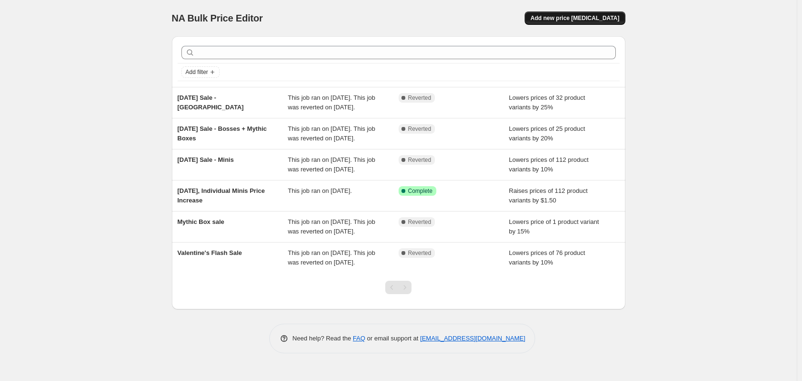
click at [592, 15] on span "Add new price [MEDICAL_DATA]" at bounding box center [574, 18] width 89 height 8
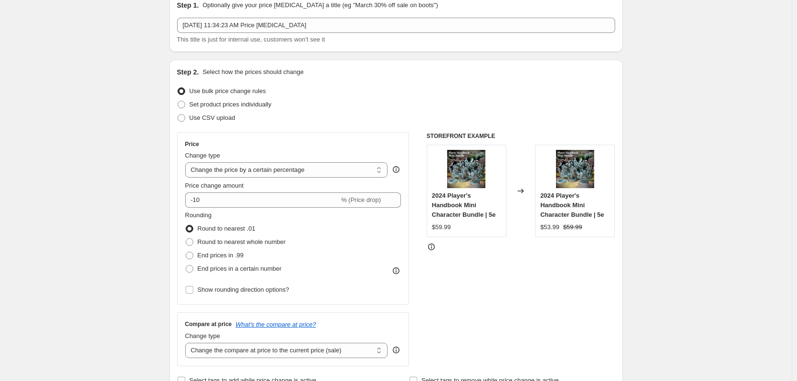
scroll to position [48, 0]
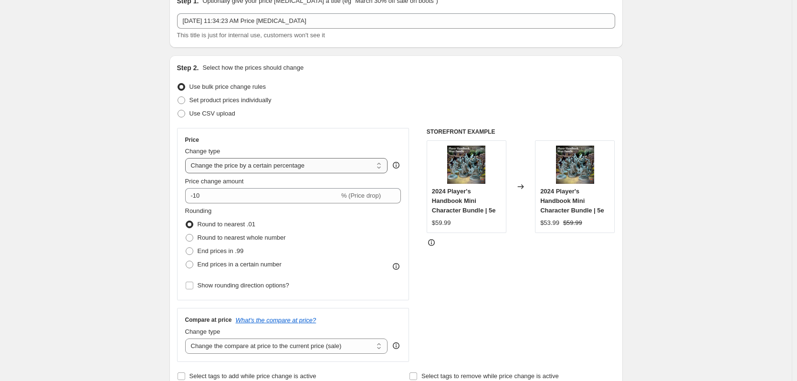
click at [272, 170] on select "Change the price to a certain amount Change the price by a certain amount Chang…" at bounding box center [286, 165] width 203 height 15
select select "by"
click at [187, 158] on select "Change the price to a certain amount Change the price by a certain amount Chang…" at bounding box center [286, 165] width 203 height 15
type input "-10.00"
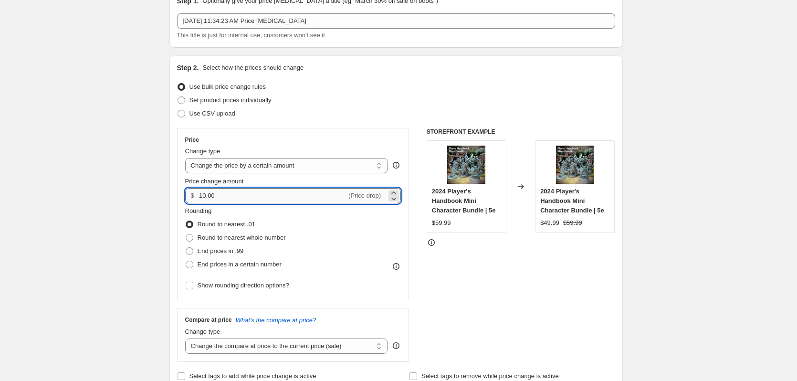
click at [240, 198] on input "-10.00" at bounding box center [271, 195] width 149 height 15
type input "-0.04"
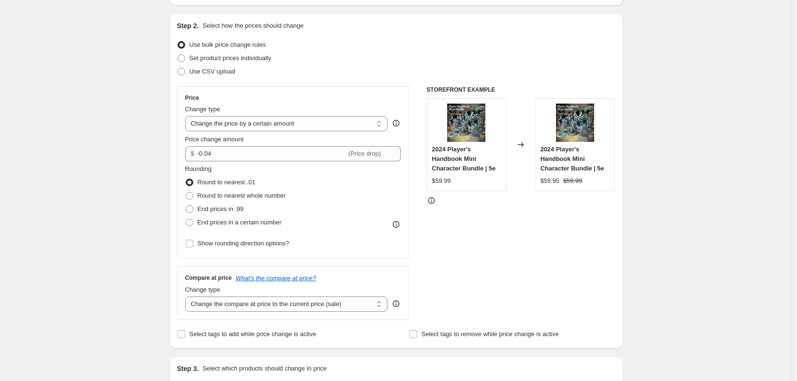
scroll to position [95, 0]
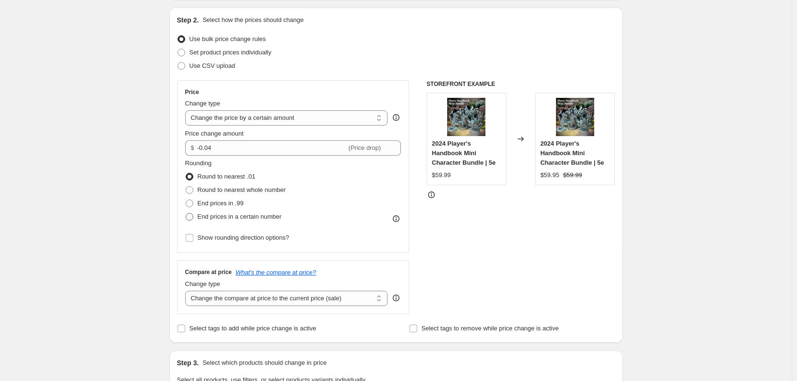
click at [243, 214] on span "End prices in a certain number" at bounding box center [240, 216] width 84 height 7
click at [186, 213] on input "End prices in a certain number" at bounding box center [186, 213] width 0 height 0
radio input "true"
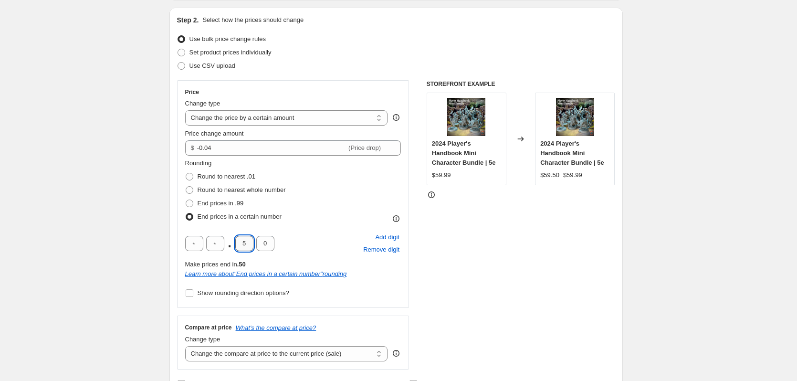
click at [249, 243] on input "5" at bounding box center [244, 243] width 18 height 15
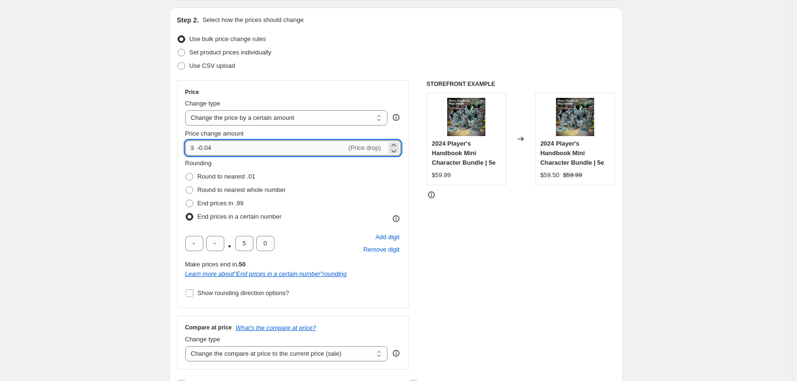
click at [323, 146] on input "-0.04" at bounding box center [271, 147] width 149 height 15
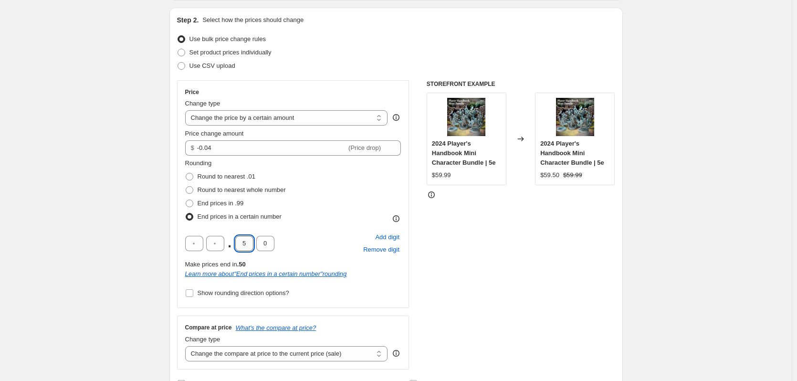
click at [240, 236] on input "5" at bounding box center [244, 243] width 18 height 15
click at [243, 240] on input "5" at bounding box center [244, 243] width 18 height 15
click at [243, 241] on input "5" at bounding box center [244, 243] width 18 height 15
click at [243, 242] on input "5" at bounding box center [244, 243] width 18 height 15
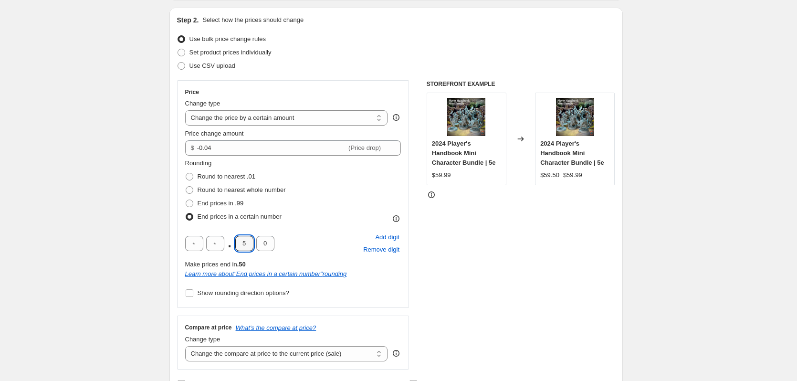
type input "9"
click at [271, 244] on input "0" at bounding box center [265, 243] width 18 height 15
type input "5"
click at [322, 234] on div ". 9 5 Add digit Remove digit" at bounding box center [293, 243] width 216 height 25
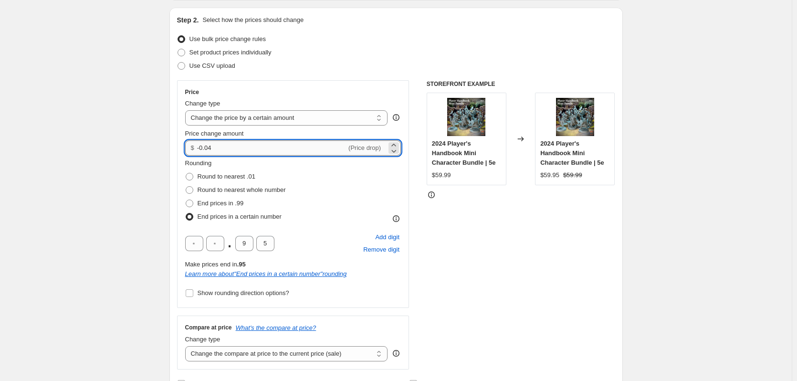
click at [262, 150] on input "-0.04" at bounding box center [271, 147] width 149 height 15
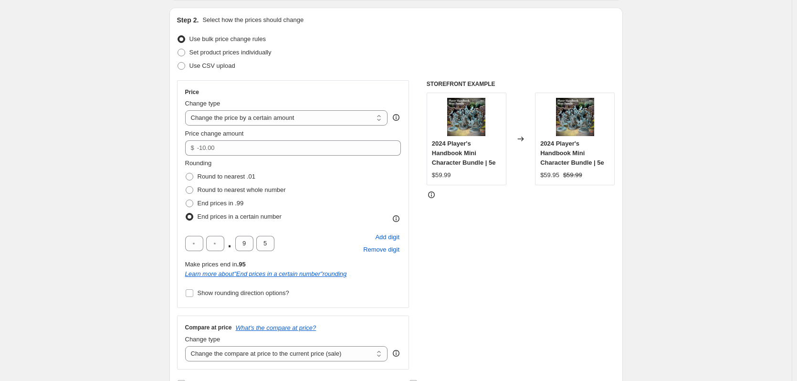
type input "0.00"
click at [337, 192] on div "Rounding Round to nearest .01 Round to nearest whole number End prices in .99 E…" at bounding box center [293, 190] width 216 height 65
click at [193, 177] on span at bounding box center [190, 177] width 8 height 8
click at [186, 173] on input "Round to nearest .01" at bounding box center [186, 173] width 0 height 0
radio input "true"
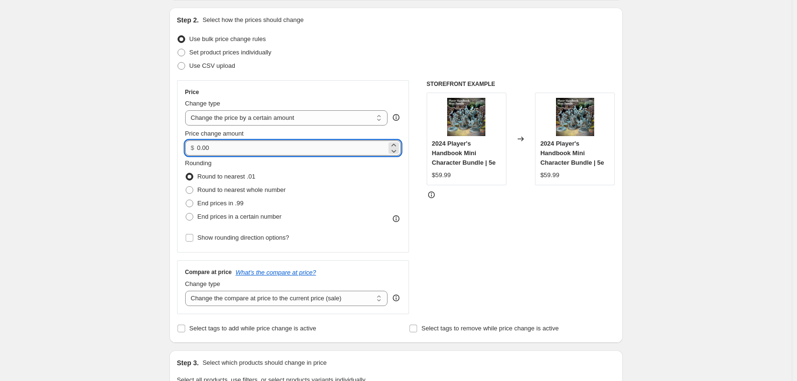
click at [259, 150] on input "0.00" at bounding box center [291, 147] width 189 height 15
type input "-.0"
type input "-0.04"
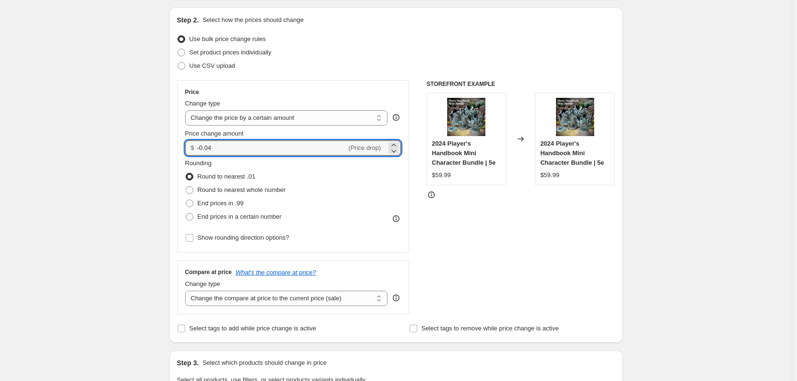
click at [92, 183] on div "Create new price [MEDICAL_DATA]. This page is ready Create new price [MEDICAL_D…" at bounding box center [396, 382] width 792 height 954
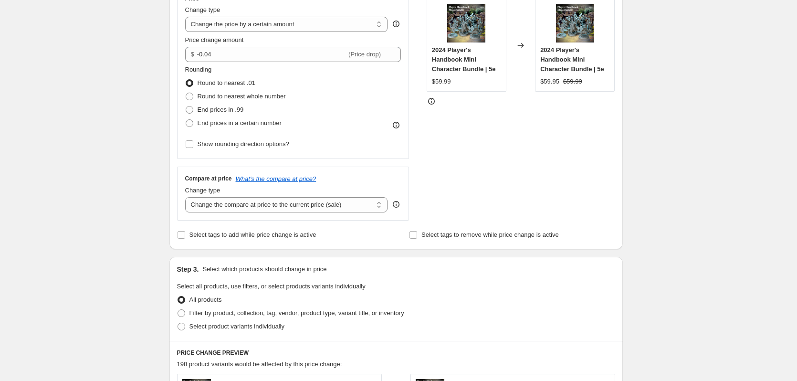
scroll to position [191, 0]
click at [330, 200] on select "Change the compare at price to the current price (sale) Change the compare at p…" at bounding box center [286, 202] width 203 height 15
select select "remove"
click at [187, 195] on select "Change the compare at price to the current price (sale) Change the compare at p…" at bounding box center [286, 202] width 203 height 15
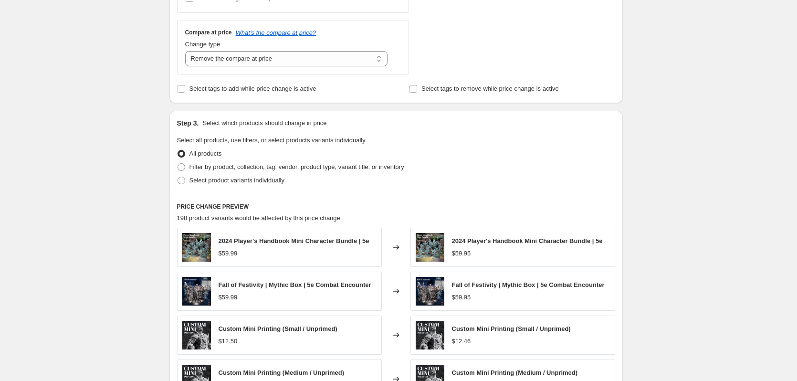
scroll to position [334, 0]
click at [219, 167] on span "Filter by product, collection, tag, vendor, product type, variant title, or inv…" at bounding box center [296, 167] width 215 height 7
click at [178, 165] on input "Filter by product, collection, tag, vendor, product type, variant title, or inv…" at bounding box center [178, 164] width 0 height 0
radio input "true"
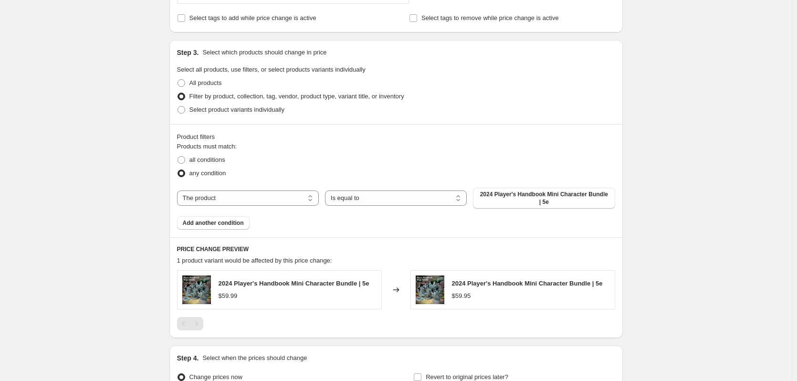
scroll to position [429, 0]
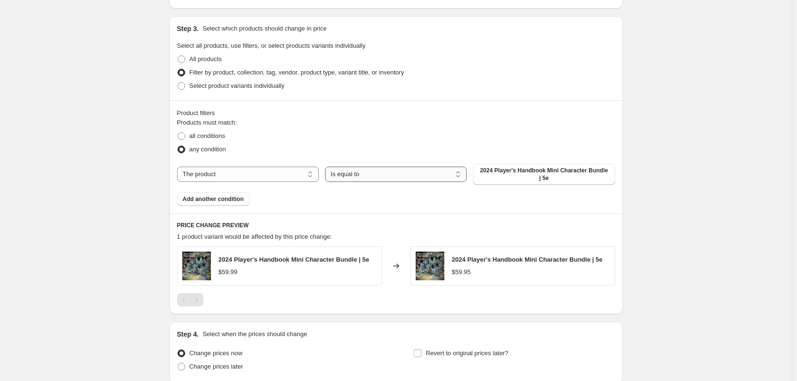
click at [382, 179] on select "Is equal to Is not equal to" at bounding box center [396, 174] width 142 height 15
select select "not_equal"
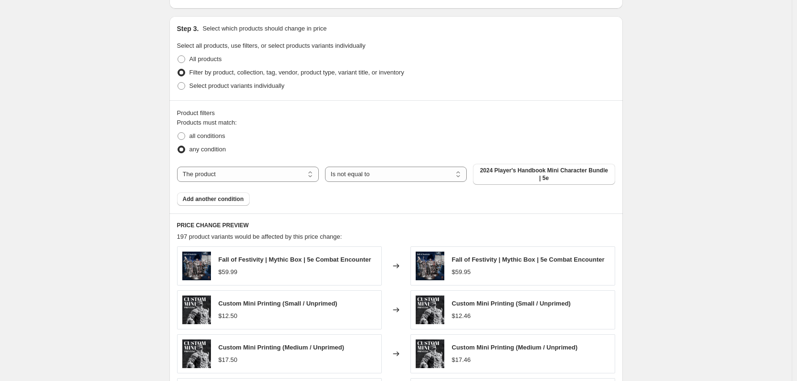
click at [538, 177] on span "2024 Player's Handbook Mini Character Bundle | 5e" at bounding box center [544, 174] width 130 height 15
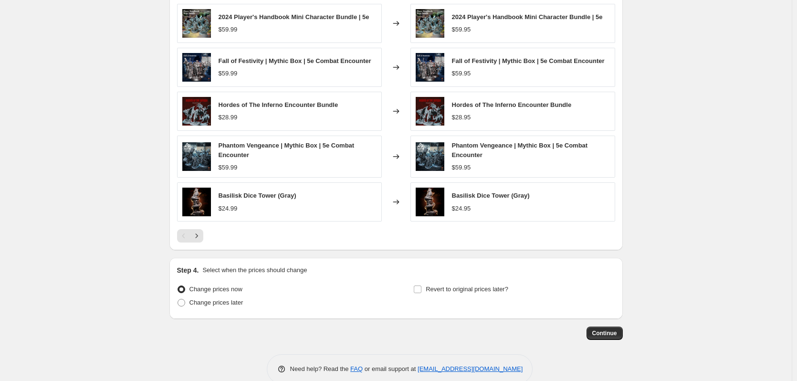
scroll to position [668, 0]
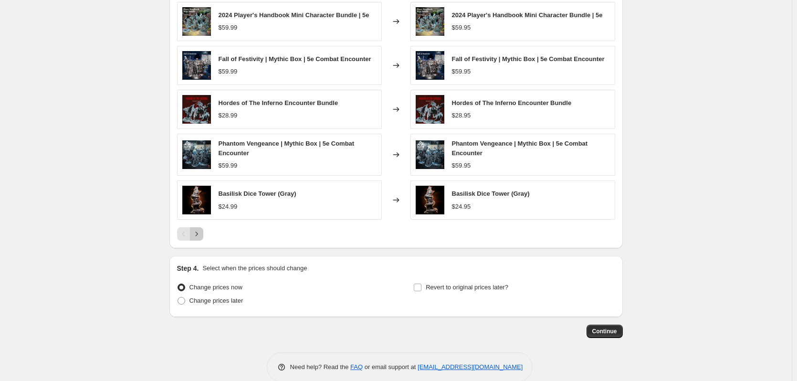
click at [201, 238] on icon "Next" at bounding box center [197, 234] width 10 height 10
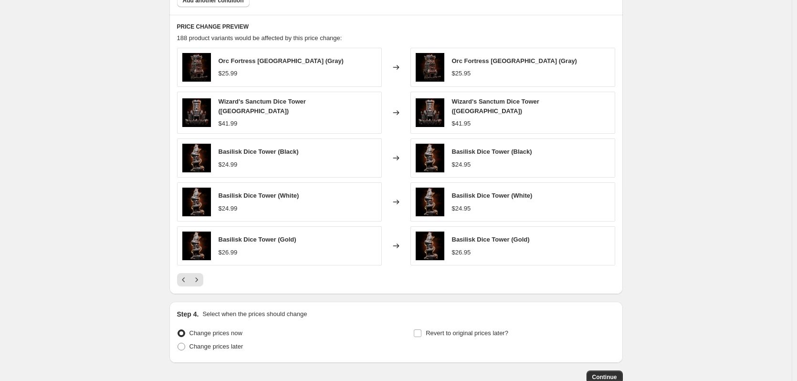
scroll to position [620, 0]
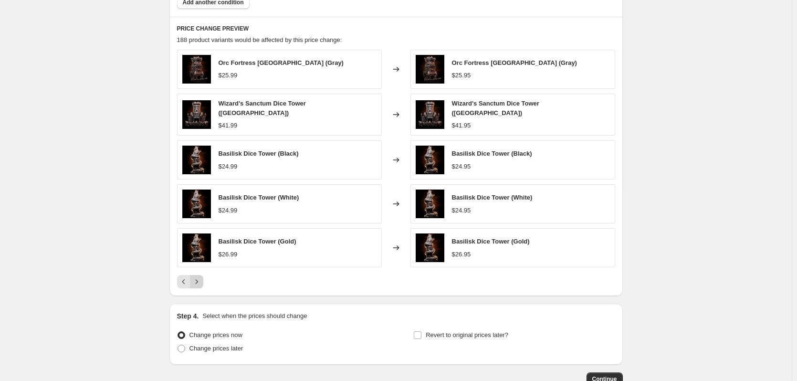
click at [193, 280] on button "Next" at bounding box center [196, 281] width 13 height 13
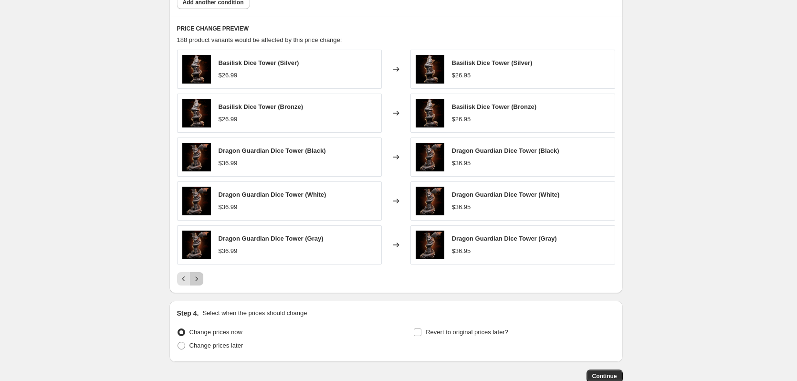
click at [201, 279] on icon "Next" at bounding box center [197, 279] width 10 height 10
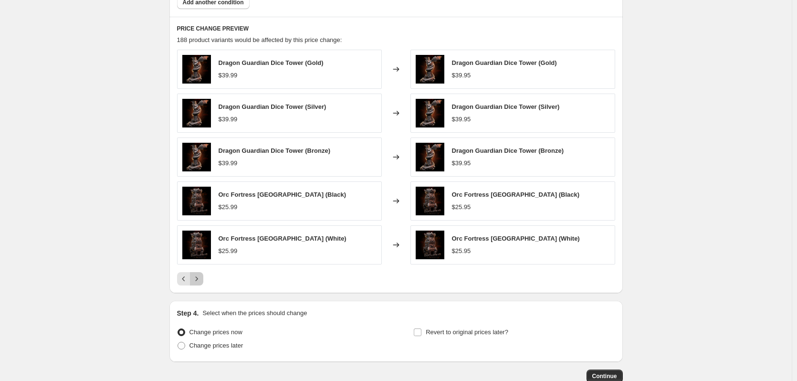
click at [201, 279] on icon "Next" at bounding box center [197, 279] width 10 height 10
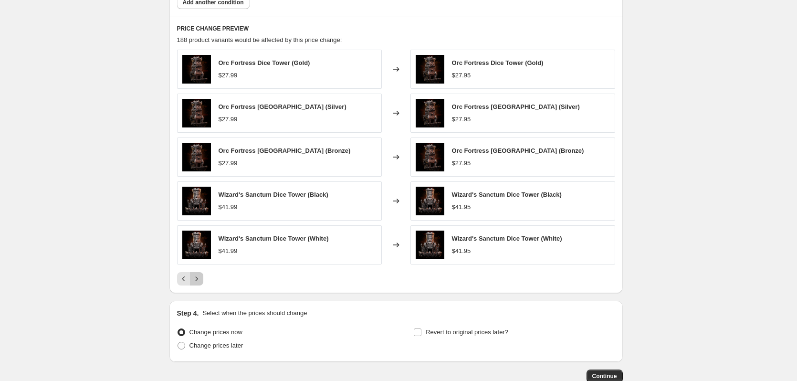
click at [201, 279] on icon "Next" at bounding box center [197, 279] width 10 height 10
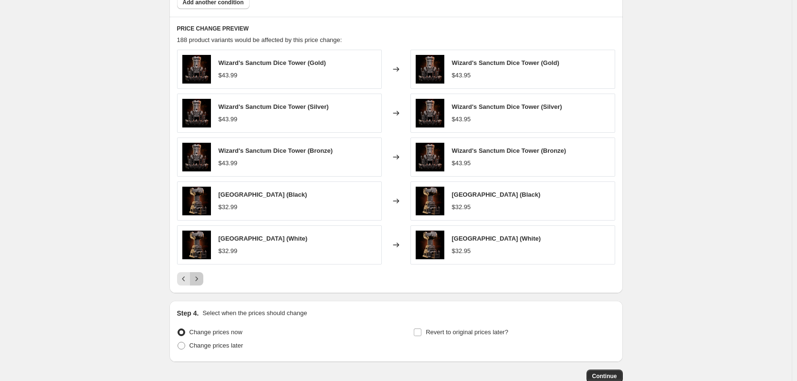
click at [201, 279] on icon "Next" at bounding box center [197, 279] width 10 height 10
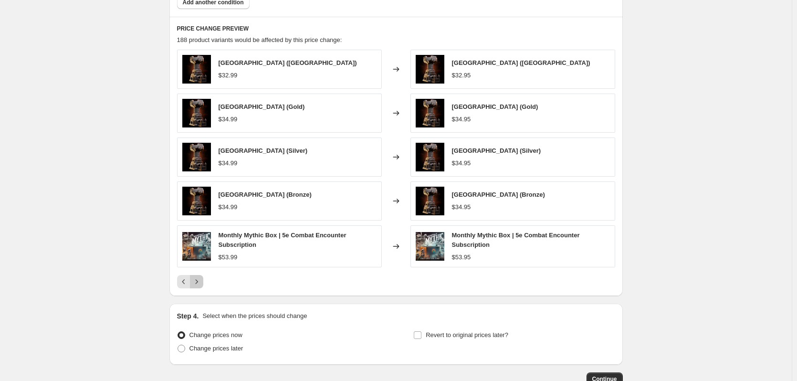
click at [201, 279] on icon "Next" at bounding box center [197, 282] width 10 height 10
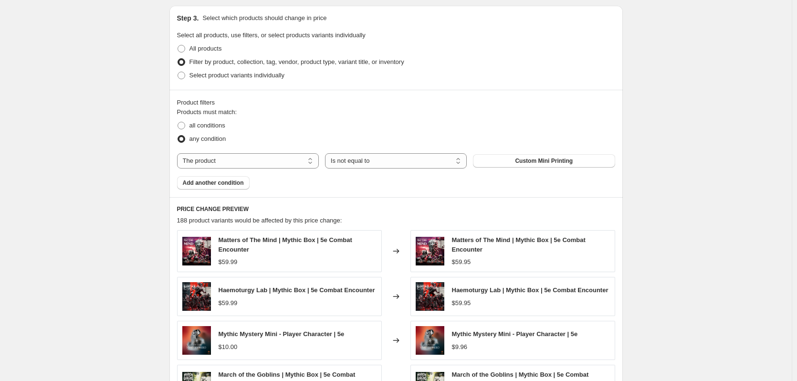
scroll to position [429, 0]
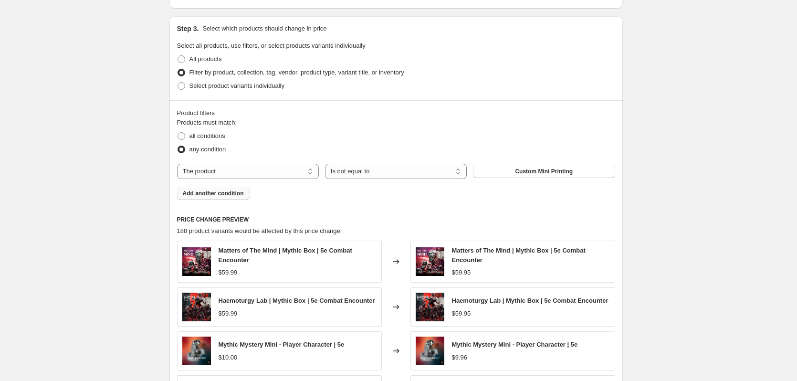
click at [232, 194] on span "Add another condition" at bounding box center [213, 193] width 61 height 8
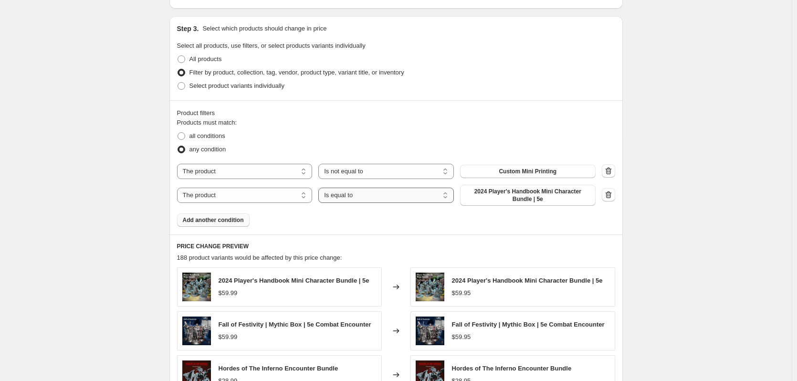
click at [373, 198] on select "Is equal to Is not equal to" at bounding box center [386, 195] width 136 height 15
select select "not_equal"
click at [539, 198] on span "2024 Player's Handbook Mini Character Bundle | 5e" at bounding box center [528, 195] width 124 height 15
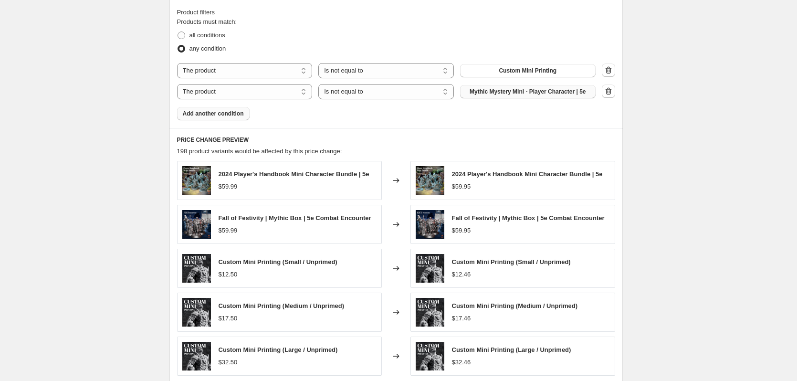
scroll to position [525, 0]
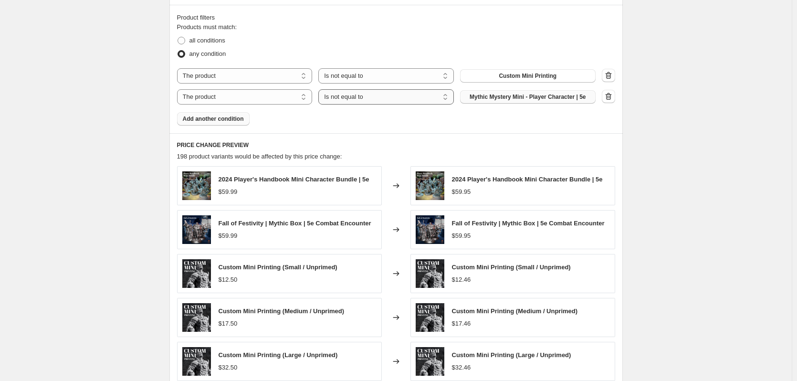
click at [369, 99] on select "Is equal to Is not equal to" at bounding box center [386, 96] width 136 height 15
click at [206, 38] on span "all conditions" at bounding box center [207, 40] width 36 height 7
click at [178, 37] on input "all conditions" at bounding box center [178, 37] width 0 height 0
radio input "true"
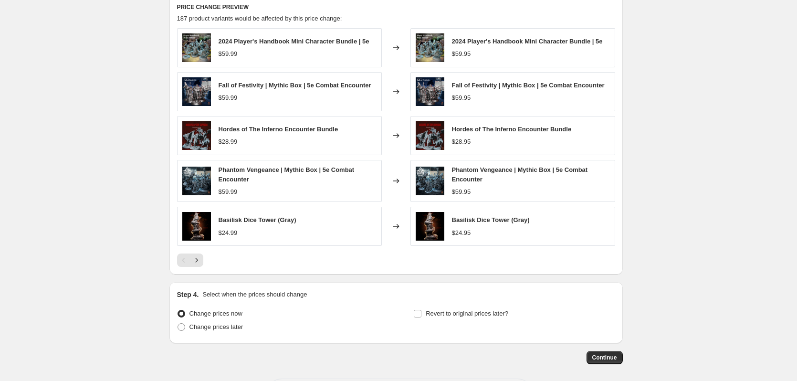
scroll to position [668, 0]
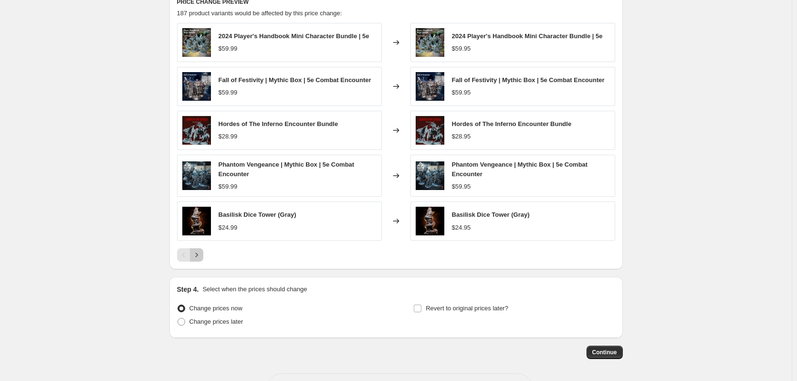
click at [201, 256] on icon "Next" at bounding box center [197, 255] width 10 height 10
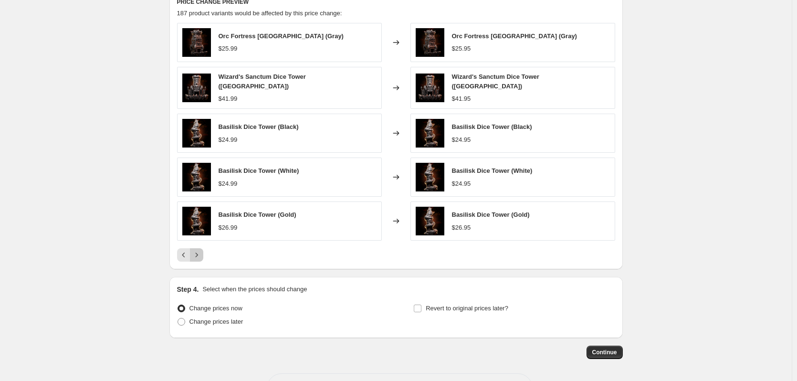
click at [201, 256] on icon "Next" at bounding box center [197, 255] width 10 height 10
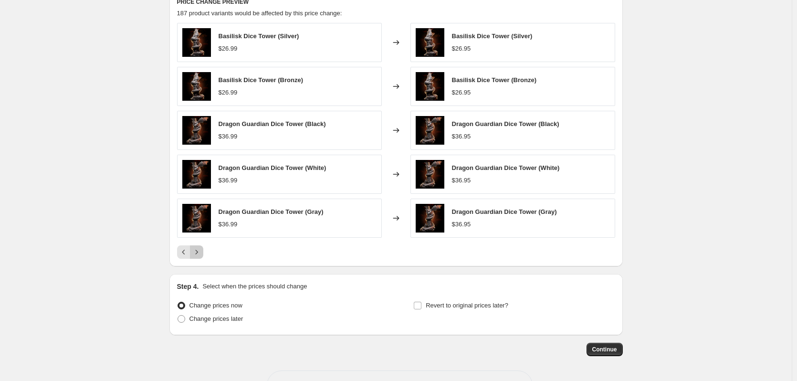
click at [201, 256] on icon "Next" at bounding box center [197, 252] width 10 height 10
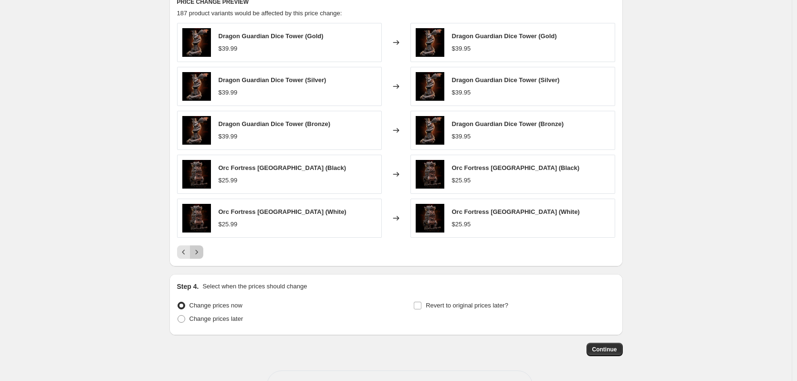
click at [201, 256] on icon "Next" at bounding box center [197, 252] width 10 height 10
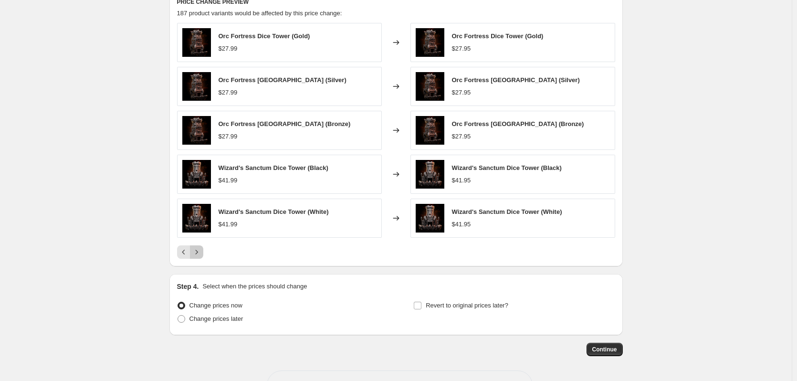
click at [201, 256] on icon "Next" at bounding box center [197, 252] width 10 height 10
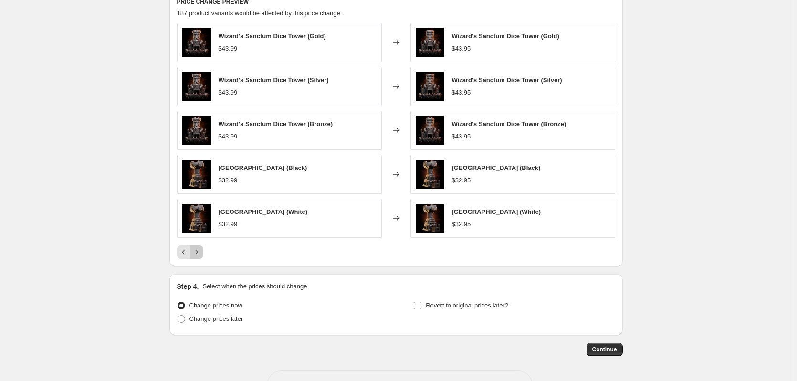
click at [201, 256] on icon "Next" at bounding box center [197, 252] width 10 height 10
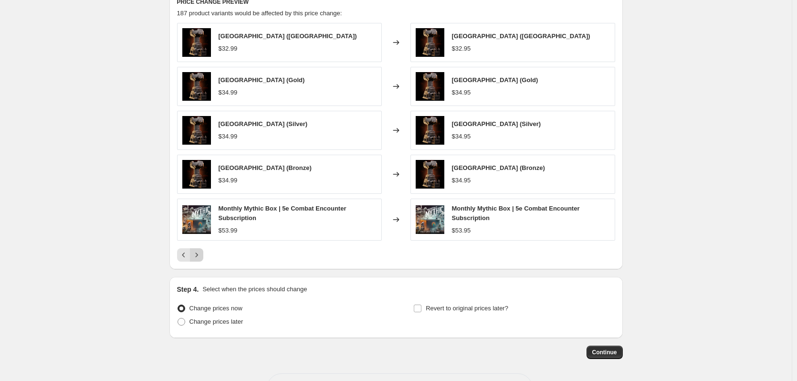
click at [201, 256] on icon "Next" at bounding box center [197, 255] width 10 height 10
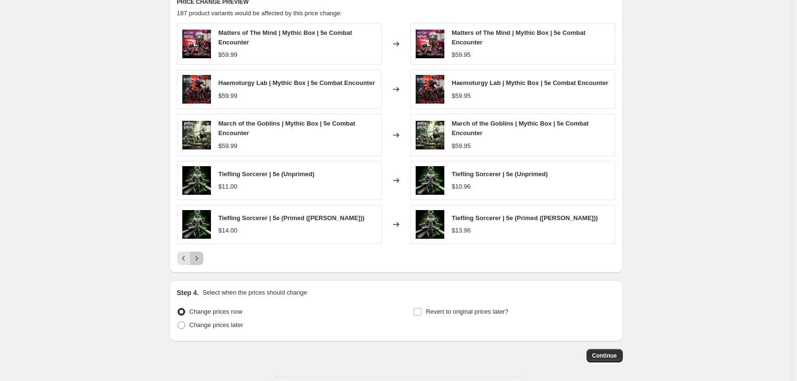
click at [199, 257] on icon "Next" at bounding box center [197, 258] width 10 height 10
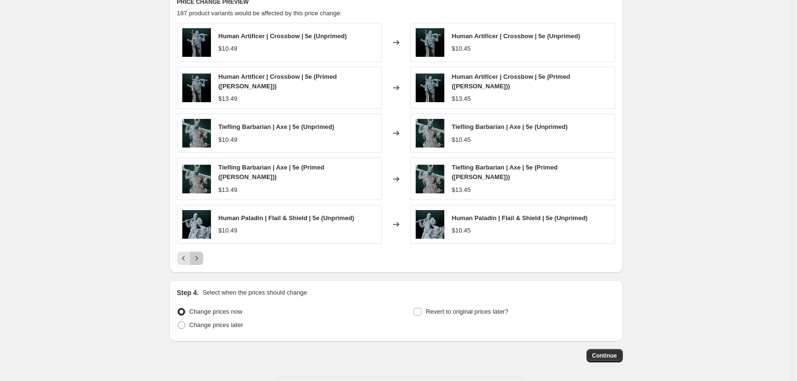
click at [200, 259] on icon "Next" at bounding box center [197, 258] width 10 height 10
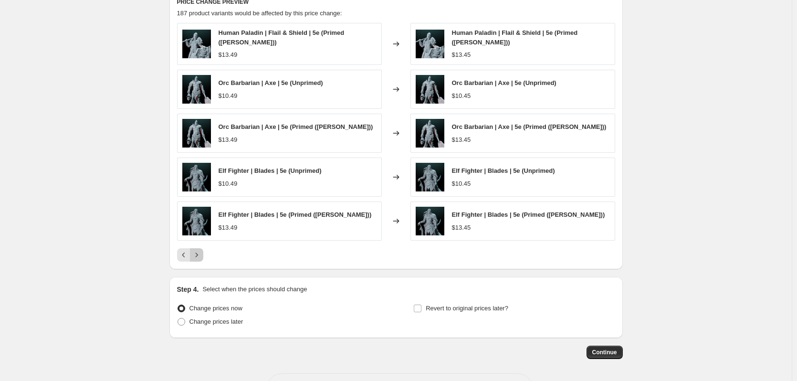
click at [200, 259] on icon "Next" at bounding box center [197, 255] width 10 height 10
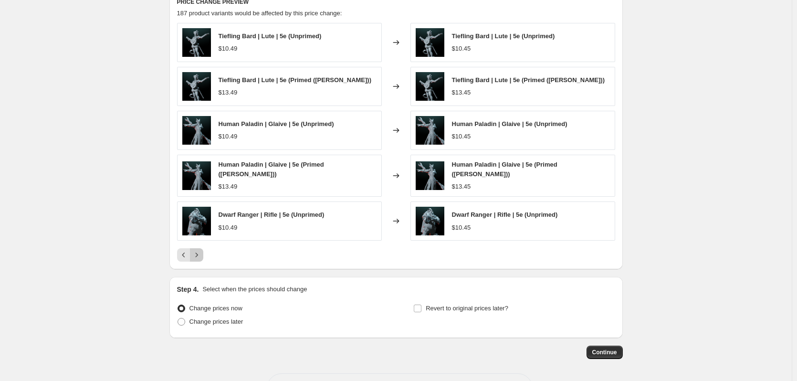
click at [200, 259] on button "Next" at bounding box center [196, 254] width 13 height 13
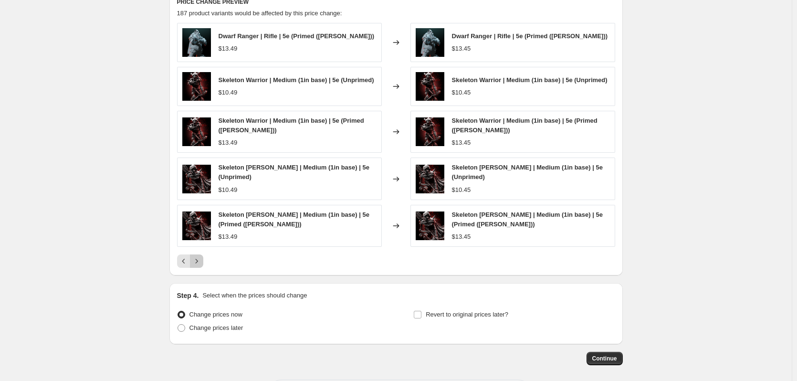
click at [200, 259] on icon "Next" at bounding box center [197, 261] width 10 height 10
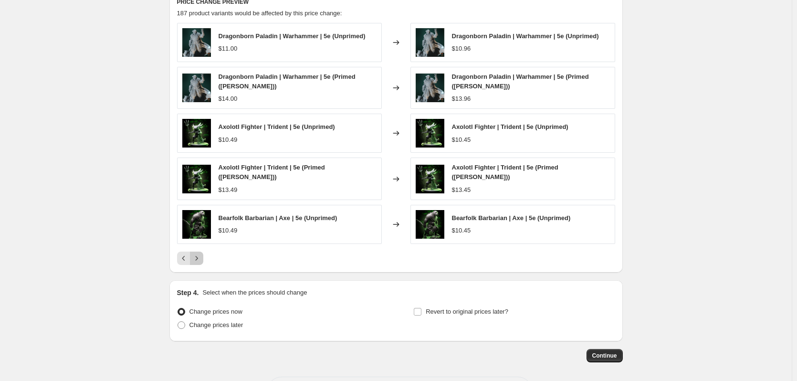
click at [200, 259] on icon "Next" at bounding box center [197, 258] width 10 height 10
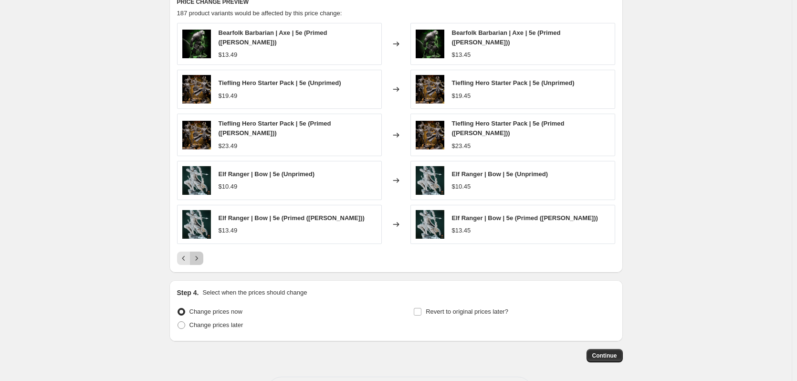
click at [200, 259] on button "Next" at bounding box center [196, 257] width 13 height 13
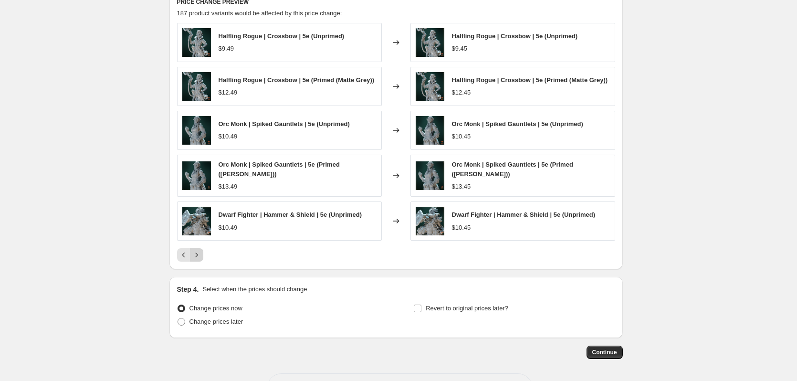
click at [200, 259] on icon "Next" at bounding box center [197, 255] width 10 height 10
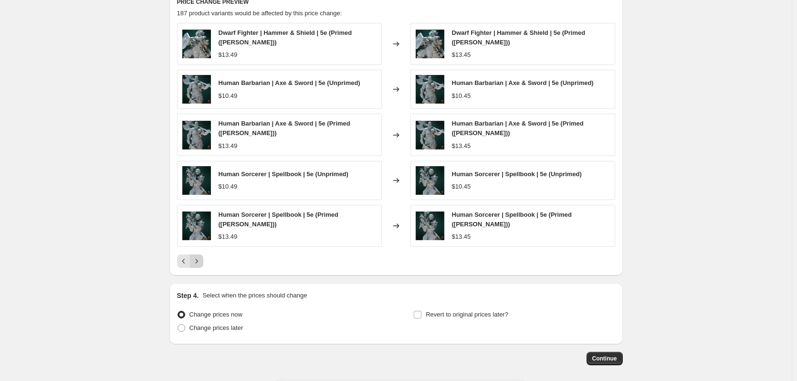
click at [200, 259] on icon "Next" at bounding box center [197, 261] width 10 height 10
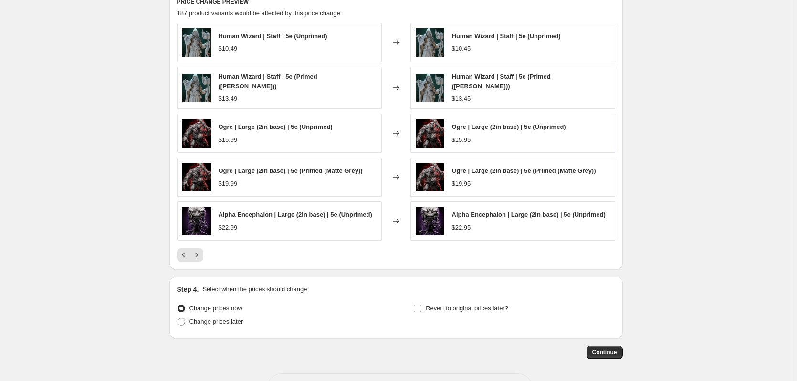
click at [177, 252] on div "PRICE CHANGE PREVIEW 187 product variants would be affected by this price chang…" at bounding box center [395, 130] width 453 height 280
click at [181, 251] on icon "Previous" at bounding box center [184, 255] width 10 height 10
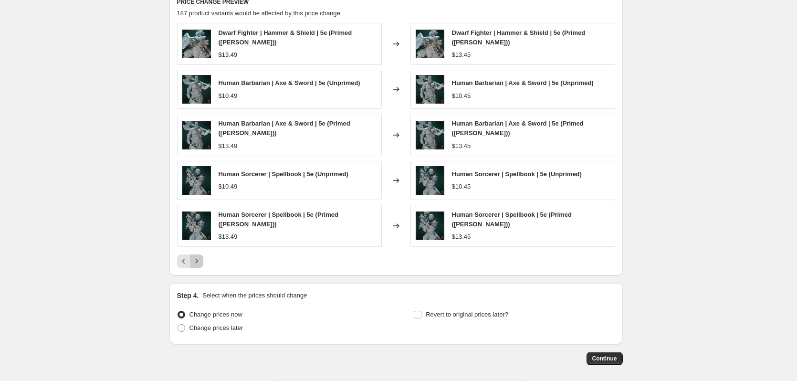
click at [198, 260] on icon "Next" at bounding box center [197, 261] width 10 height 10
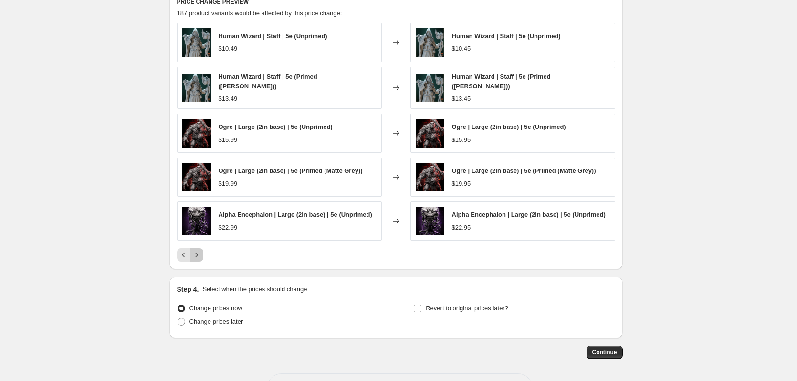
click at [200, 253] on icon "Next" at bounding box center [197, 255] width 10 height 10
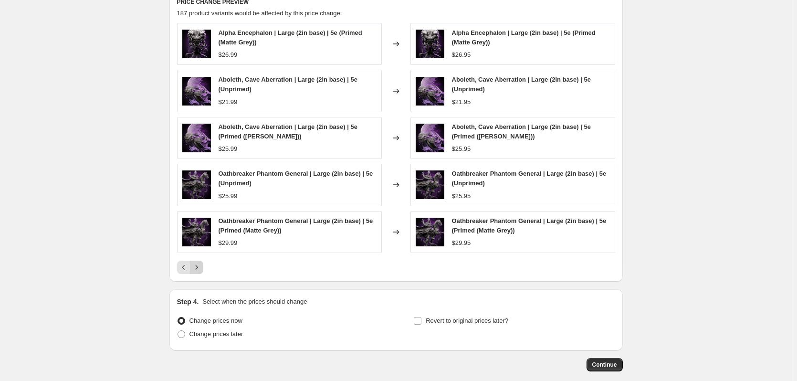
click at [200, 253] on div "Oathbreaker Phantom General | Large (2in base) | 5e (Primed ([PERSON_NAME])) $2…" at bounding box center [279, 232] width 205 height 42
click at [200, 264] on icon "Next" at bounding box center [197, 267] width 10 height 10
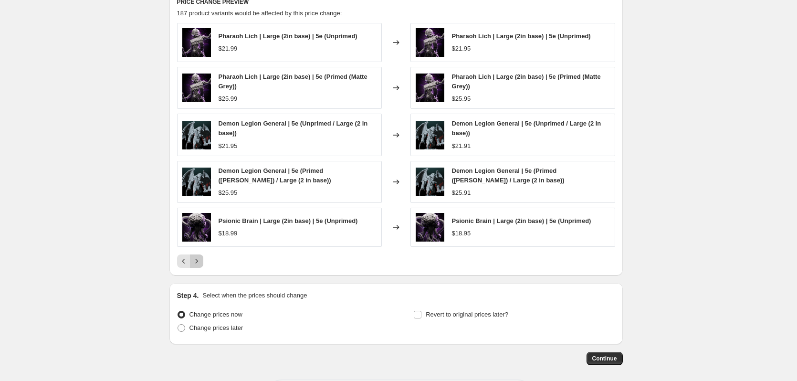
click at [201, 264] on icon "Next" at bounding box center [197, 261] width 10 height 10
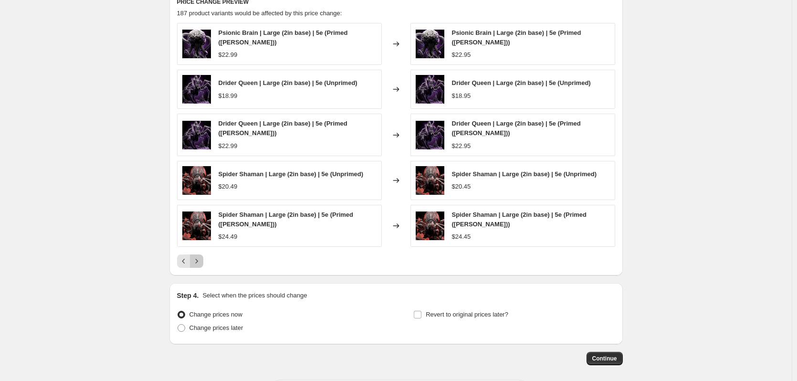
click at [199, 265] on icon "Next" at bounding box center [197, 261] width 10 height 10
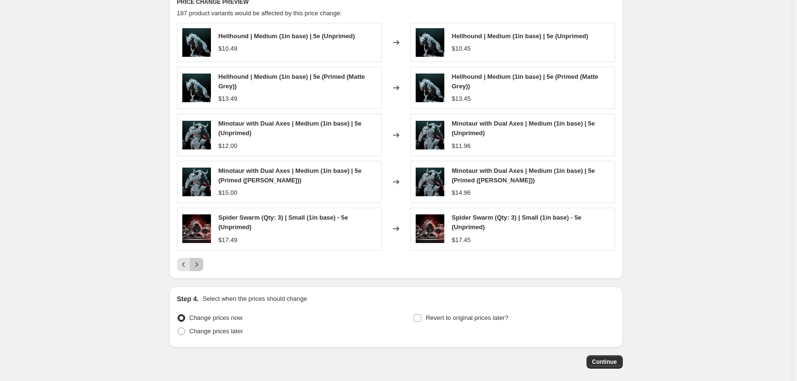
click at [198, 265] on icon "Next" at bounding box center [196, 264] width 2 height 4
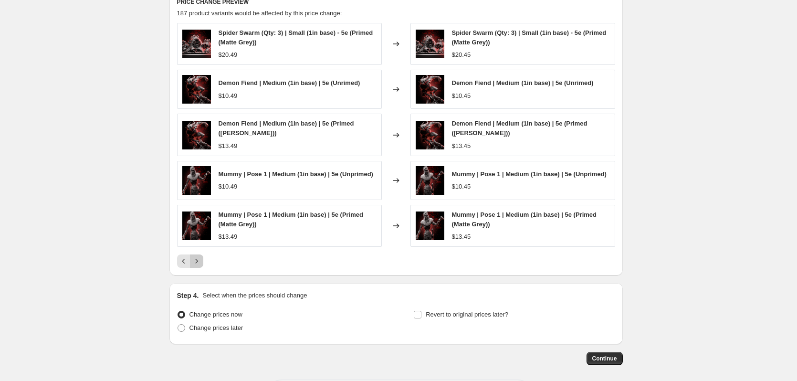
click at [199, 265] on icon "Next" at bounding box center [197, 261] width 10 height 10
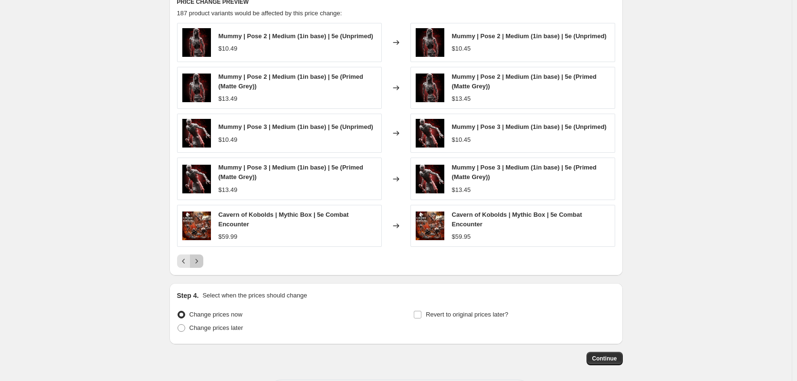
click at [199, 265] on icon "Next" at bounding box center [197, 261] width 10 height 10
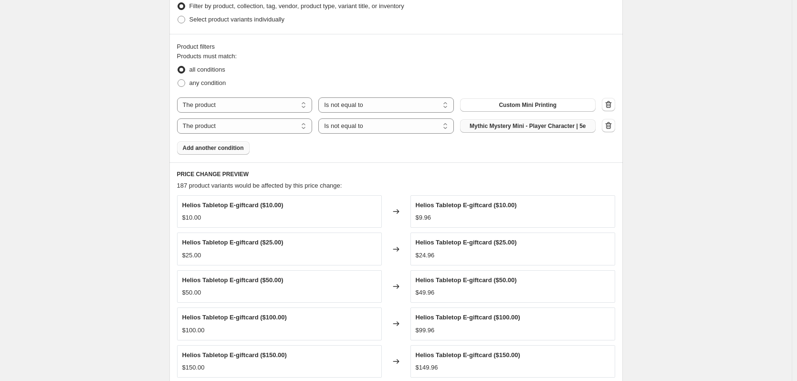
scroll to position [477, 0]
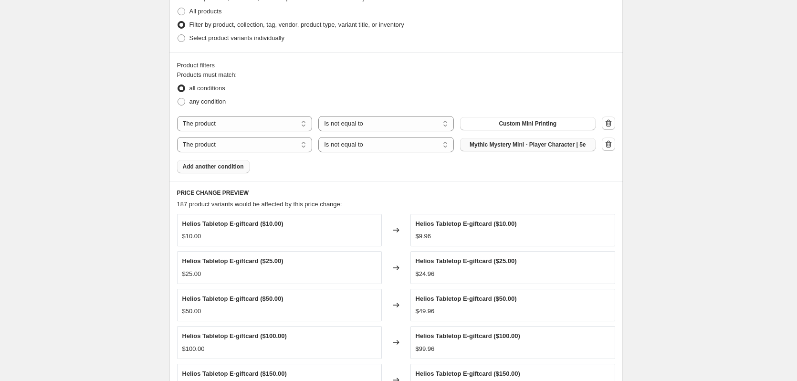
click at [233, 167] on span "Add another condition" at bounding box center [213, 167] width 61 height 8
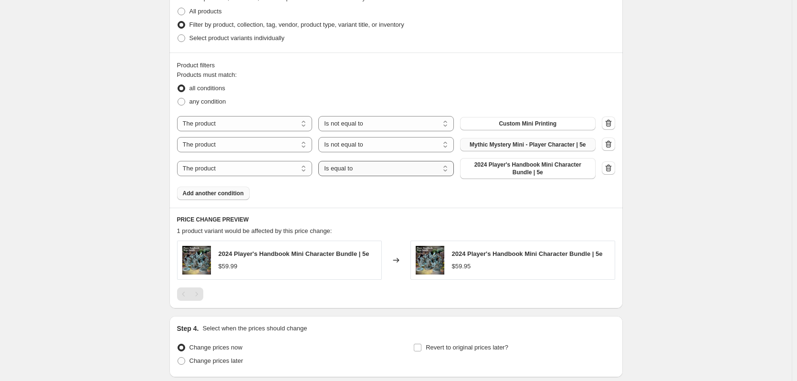
click at [378, 173] on select "Is equal to Is not equal to" at bounding box center [386, 168] width 136 height 15
click at [377, 173] on select "Is equal to Is not equal to" at bounding box center [386, 168] width 136 height 15
select select "not_equal"
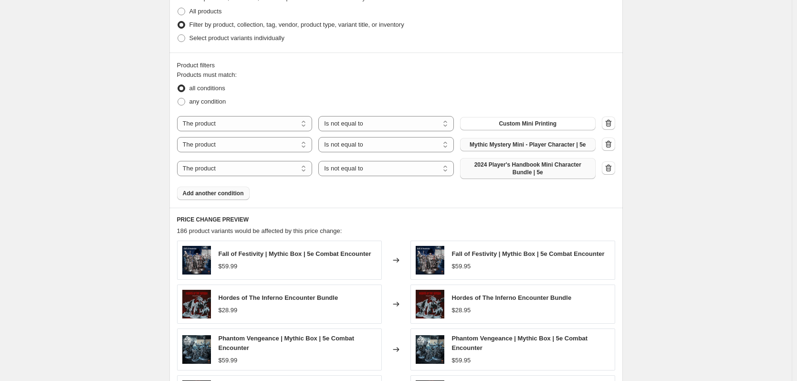
click at [518, 171] on span "2024 Player's Handbook Mini Character Bundle | 5e" at bounding box center [528, 168] width 124 height 15
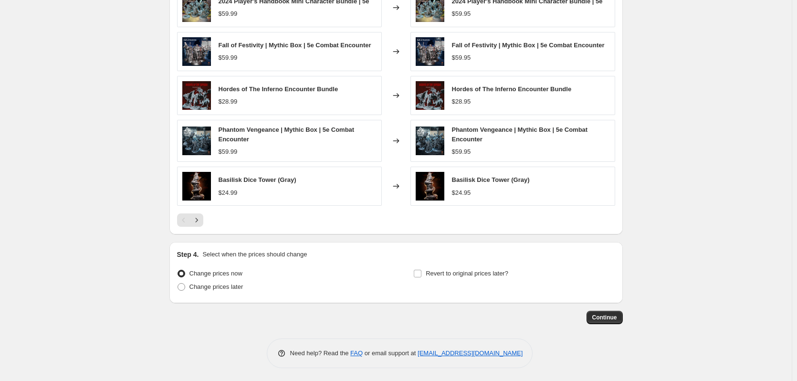
scroll to position [726, 0]
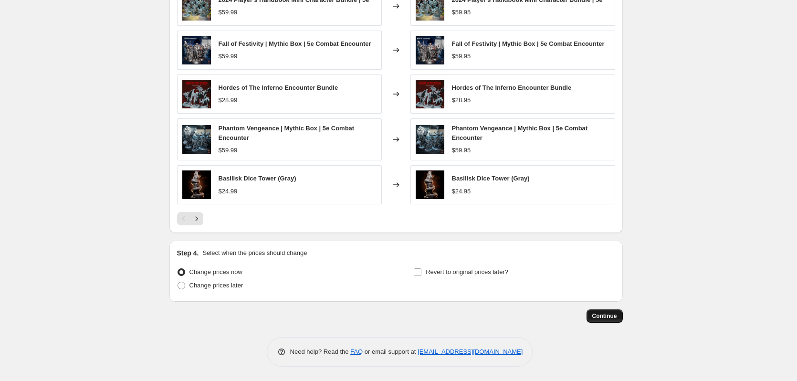
click at [605, 314] on span "Continue" at bounding box center [604, 316] width 25 height 8
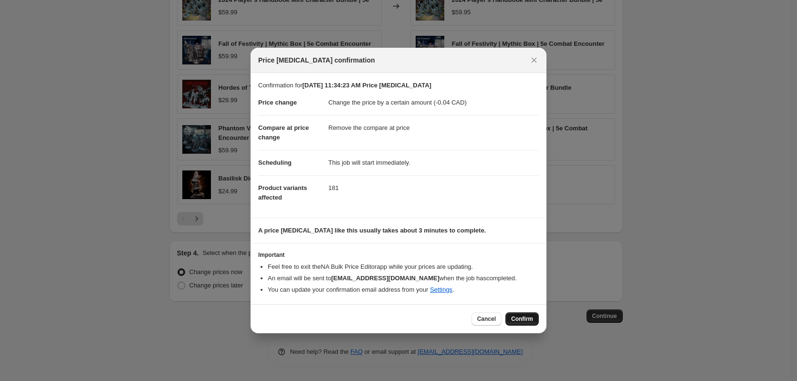
click at [527, 318] on span "Confirm" at bounding box center [522, 319] width 22 height 8
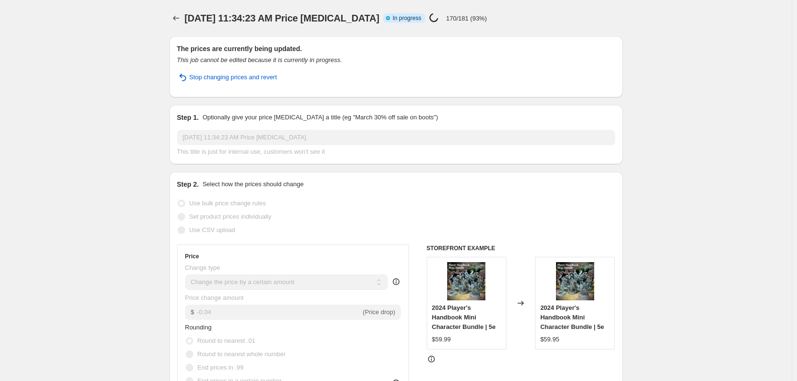
select select "by"
select select "remove"
select select "not_equal"
